Goal: Information Seeking & Learning: Learn about a topic

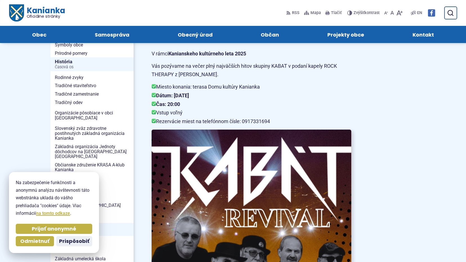
scroll to position [113, 0]
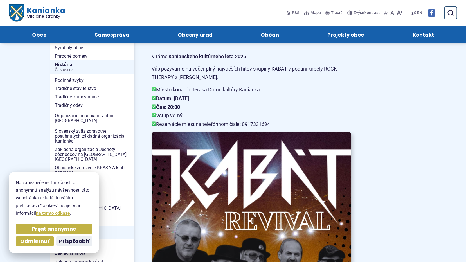
click at [272, 151] on img at bounding box center [252, 264] width 220 height 291
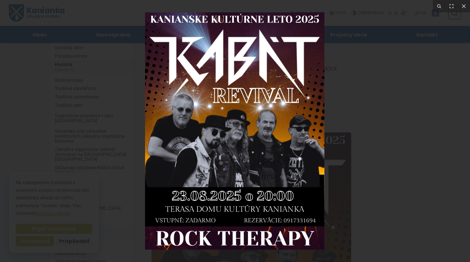
click at [398, 94] on div at bounding box center [235, 131] width 470 height 262
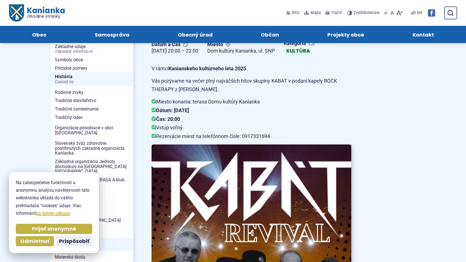
scroll to position [84, 0]
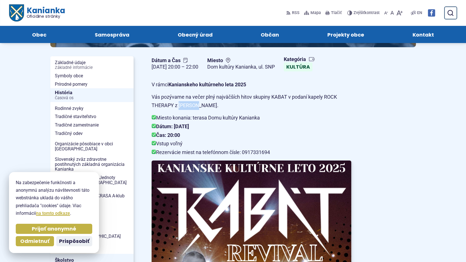
drag, startPoint x: 179, startPoint y: 107, endPoint x: 195, endPoint y: 107, distance: 15.8
click at [195, 107] on p "Vás pozývame na večer plný najväčších hitov skupiny KABAT v podaní kapely ROCK …" at bounding box center [252, 101] width 200 height 17
drag, startPoint x: 195, startPoint y: 107, endPoint x: 188, endPoint y: 107, distance: 7.3
click at [188, 107] on p "Vás pozývame na večer plný najväčších hitov skupiny KABAT v podaní kapely ROCK …" at bounding box center [252, 101] width 200 height 17
drag, startPoint x: 179, startPoint y: 105, endPoint x: 195, endPoint y: 105, distance: 16.6
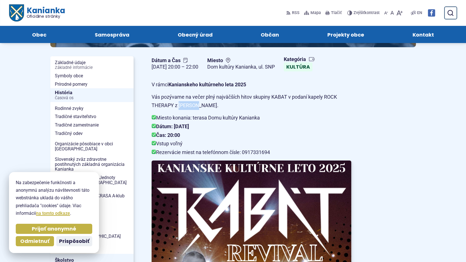
click at [195, 105] on p "Vás pozývame na večer plný najväčších hitov skupiny KABAT v podaní kapely ROCK …" at bounding box center [252, 101] width 200 height 17
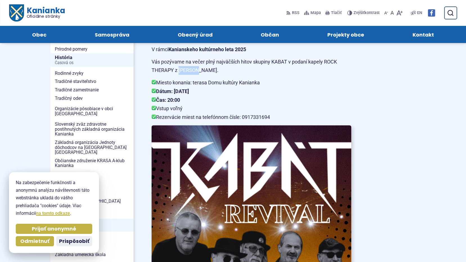
scroll to position [113, 0]
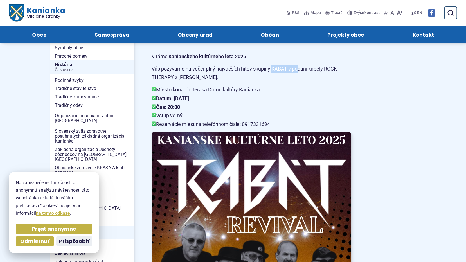
drag, startPoint x: 273, startPoint y: 68, endPoint x: 298, endPoint y: 69, distance: 24.5
click at [298, 69] on p "Vás pozývame na večer plný najväčších hitov skupiny KABAT v podaní kapely ROCK …" at bounding box center [252, 73] width 200 height 17
drag, startPoint x: 298, startPoint y: 69, endPoint x: 327, endPoint y: 69, distance: 29.5
click at [327, 69] on p "Vás pozývame na večer plný najväčších hitov skupiny KABAT v podaní kapely ROCK …" at bounding box center [252, 73] width 200 height 17
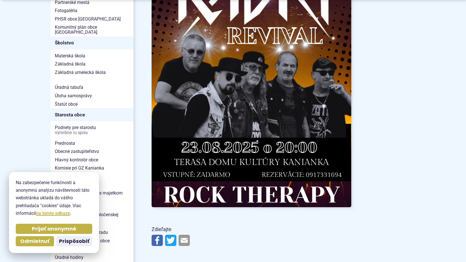
scroll to position [281, 0]
